Goal: Task Accomplishment & Management: Use online tool/utility

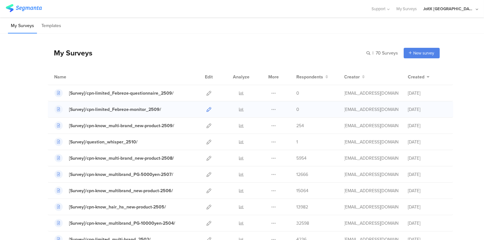
click at [207, 109] on icon at bounding box center [209, 109] width 5 height 5
